Goal: Navigation & Orientation: Find specific page/section

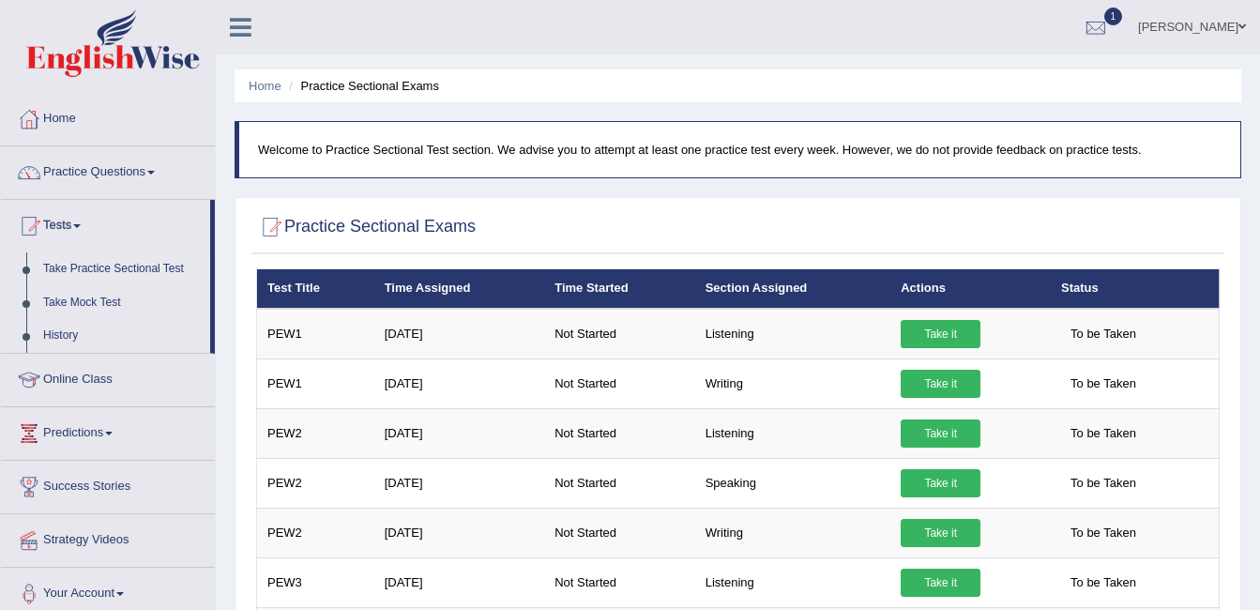
click at [1206, 29] on link "ambika sharma" at bounding box center [1192, 24] width 136 height 49
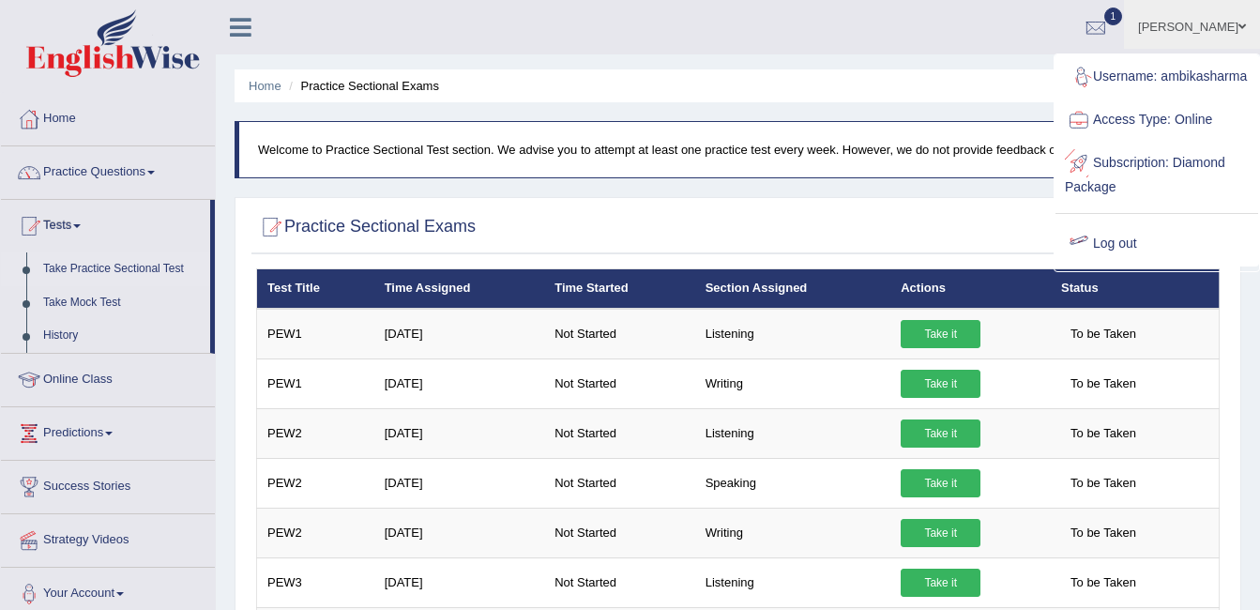
click at [1124, 266] on link "Log out" at bounding box center [1156, 243] width 203 height 43
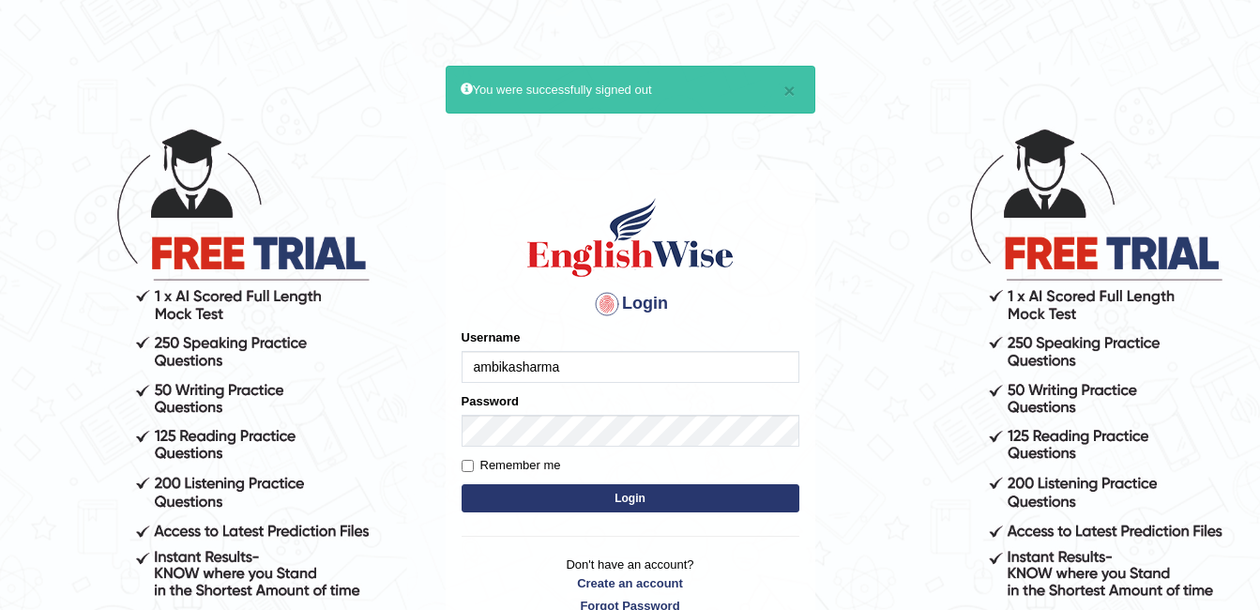
click at [597, 369] on input "ambikasharma" at bounding box center [631, 367] width 338 height 32
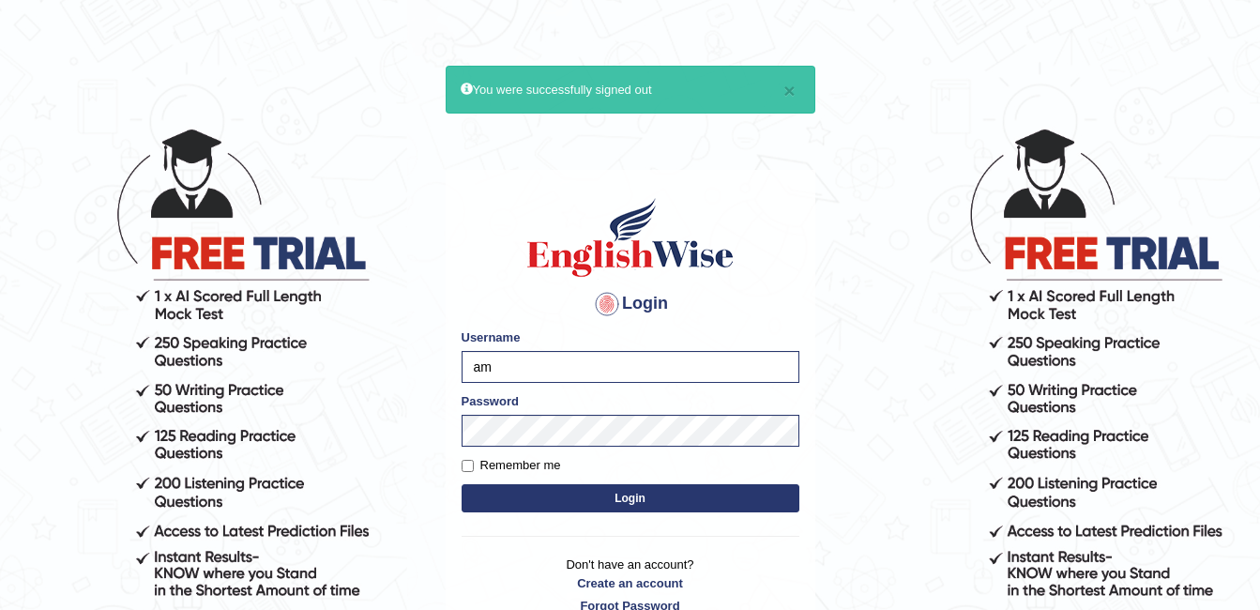
type input "a"
type input "Amy1976"
click at [549, 496] on button "Login" at bounding box center [631, 498] width 338 height 28
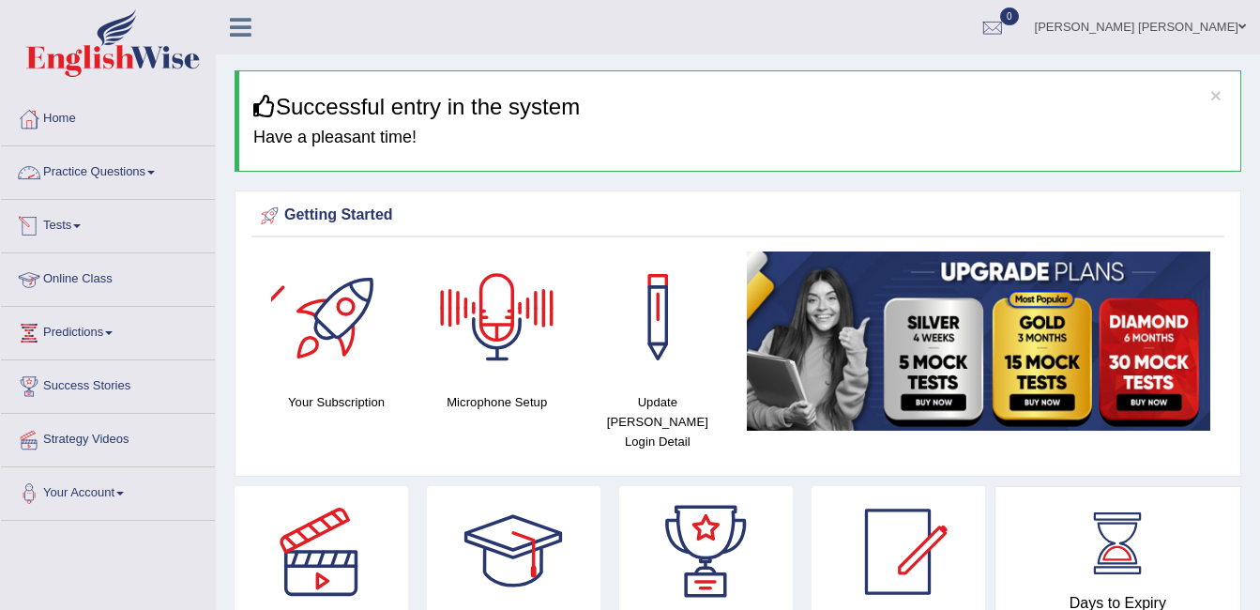
click at [156, 168] on link "Practice Questions" at bounding box center [108, 169] width 214 height 47
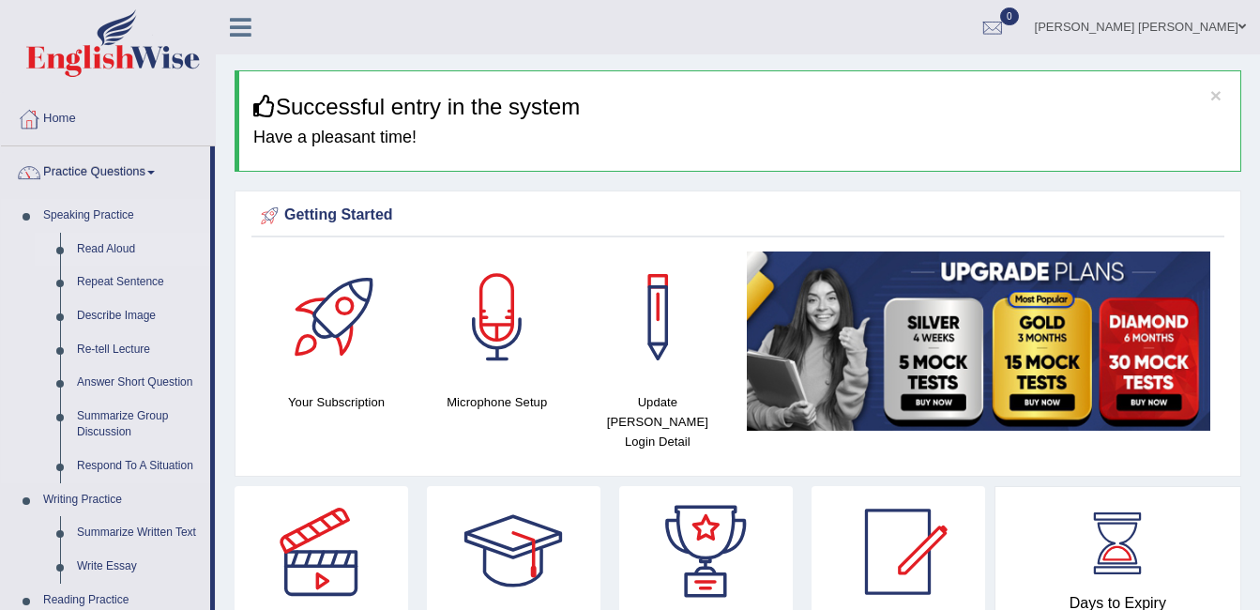
click at [110, 252] on link "Read Aloud" at bounding box center [139, 250] width 142 height 34
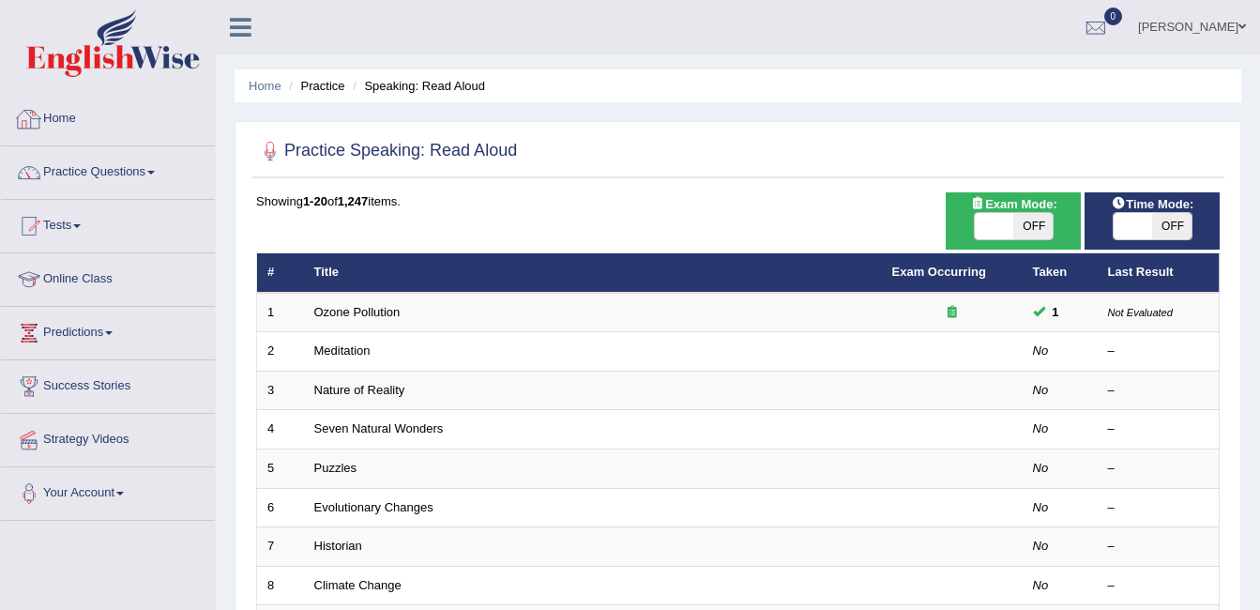
click at [72, 119] on link "Home" at bounding box center [108, 116] width 214 height 47
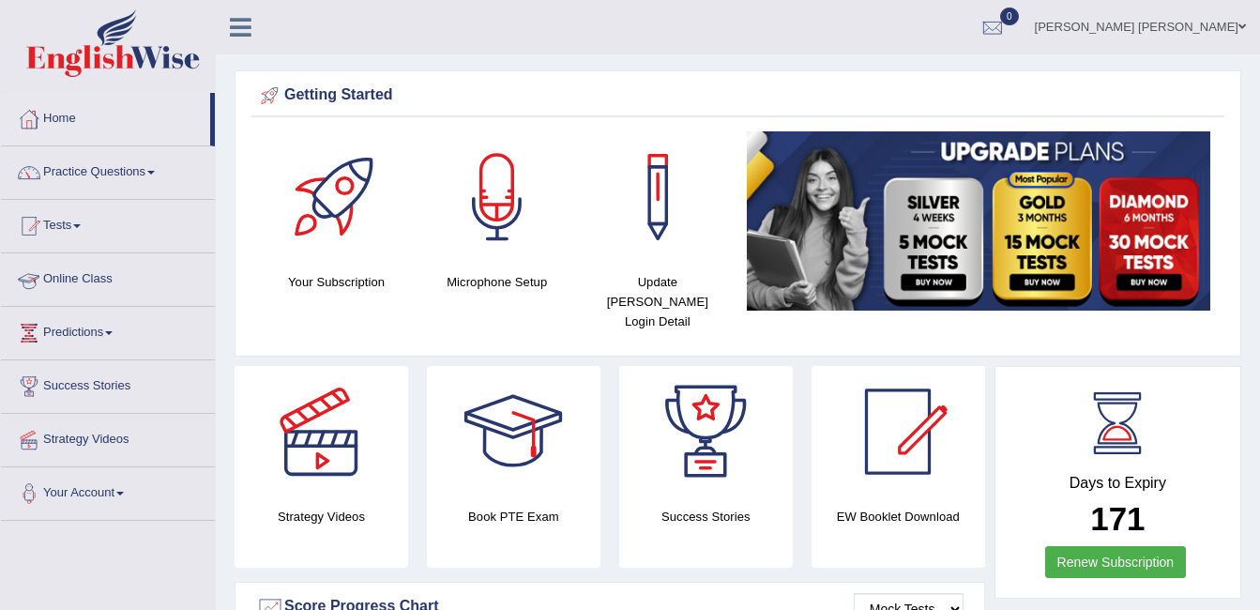
click at [79, 287] on link "Online Class" at bounding box center [108, 276] width 214 height 47
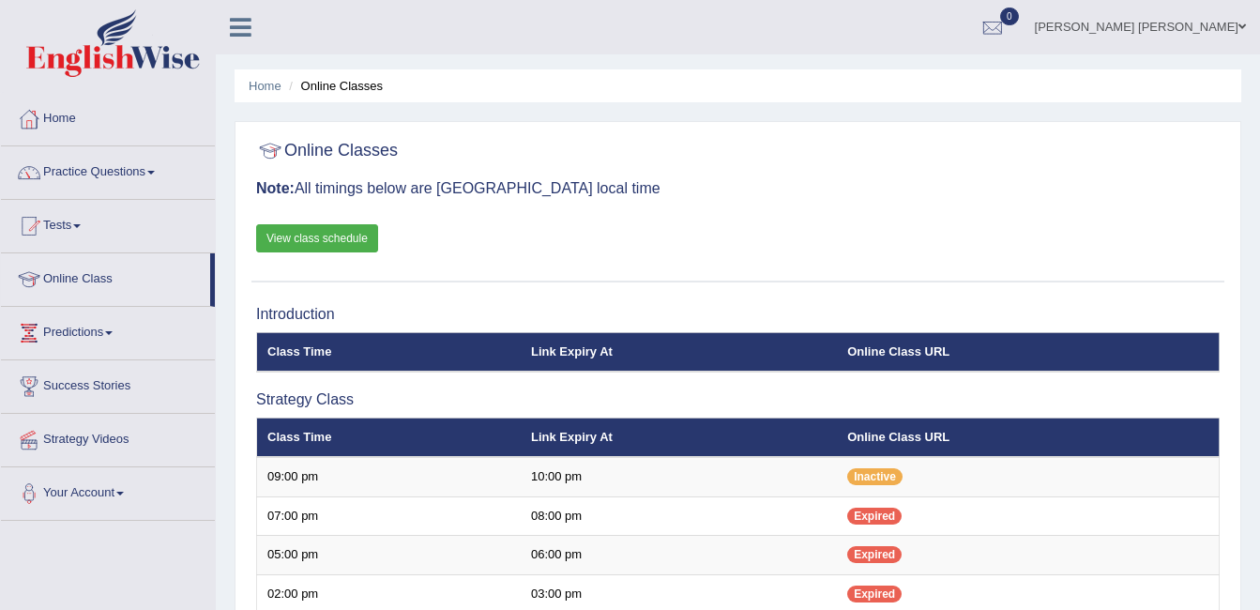
click at [561, 273] on div "Online Classes Note: All timings below are [GEOGRAPHIC_DATA] local time View cl…" at bounding box center [737, 206] width 973 height 151
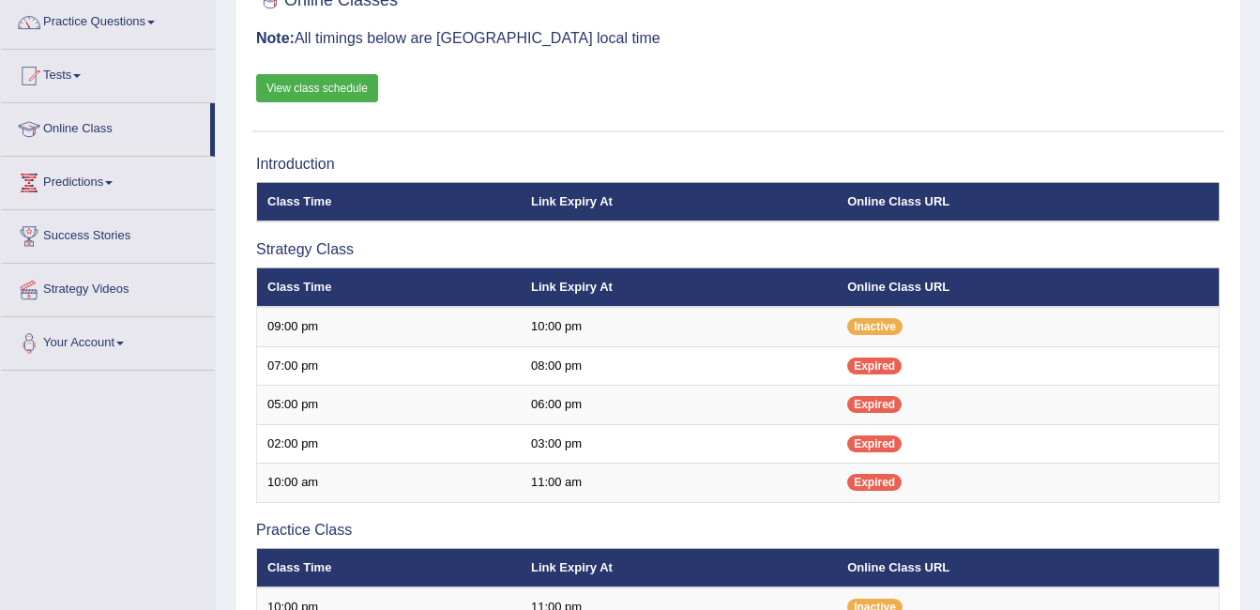
scroll to position [683, 0]
